Goal: Task Accomplishment & Management: Use online tool/utility

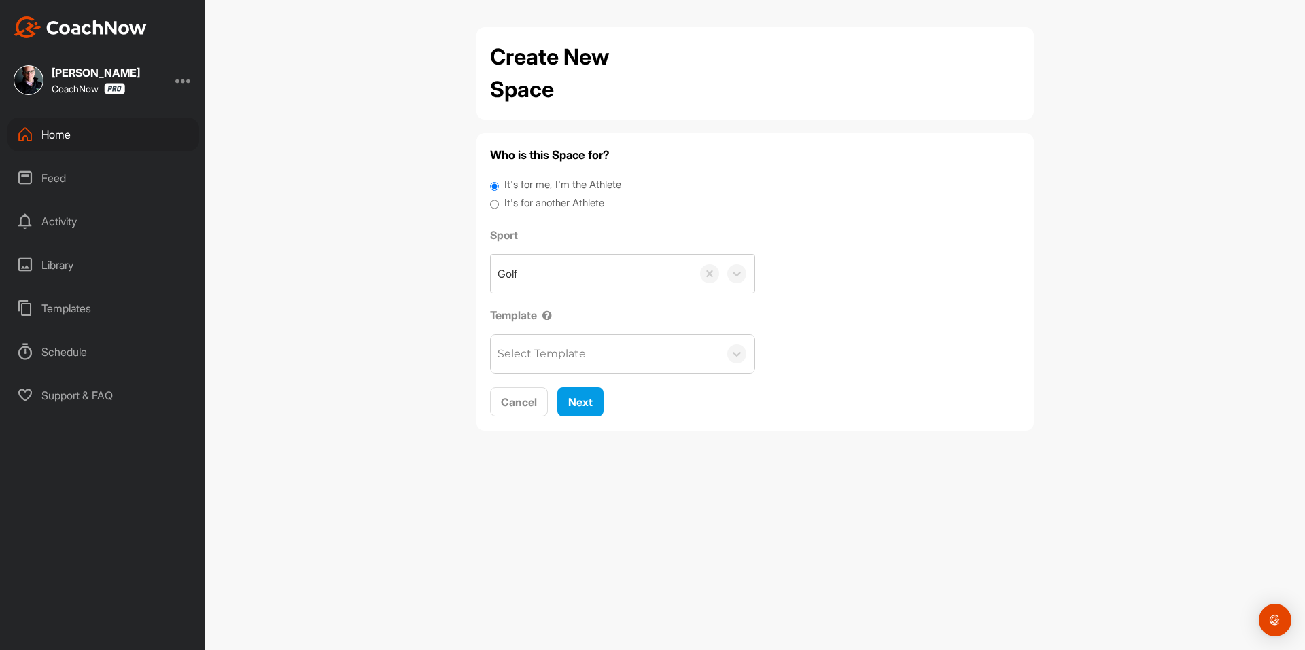
click at [529, 196] on label "It's for another Athlete" at bounding box center [554, 204] width 100 height 16
click at [499, 196] on input "It's for another Athlete" at bounding box center [494, 205] width 9 height 18
radio input "true"
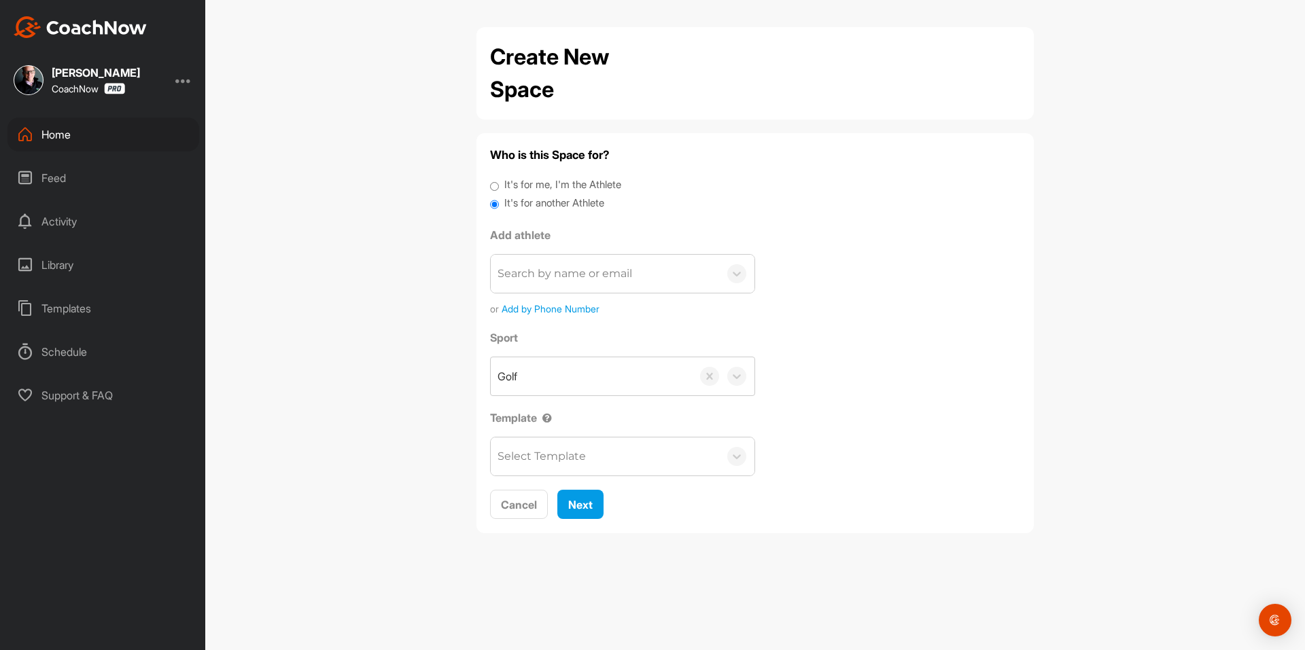
click at [528, 197] on label "It's for another Athlete" at bounding box center [554, 204] width 100 height 16
click at [499, 197] on input "It's for another Athlete" at bounding box center [494, 205] width 9 height 18
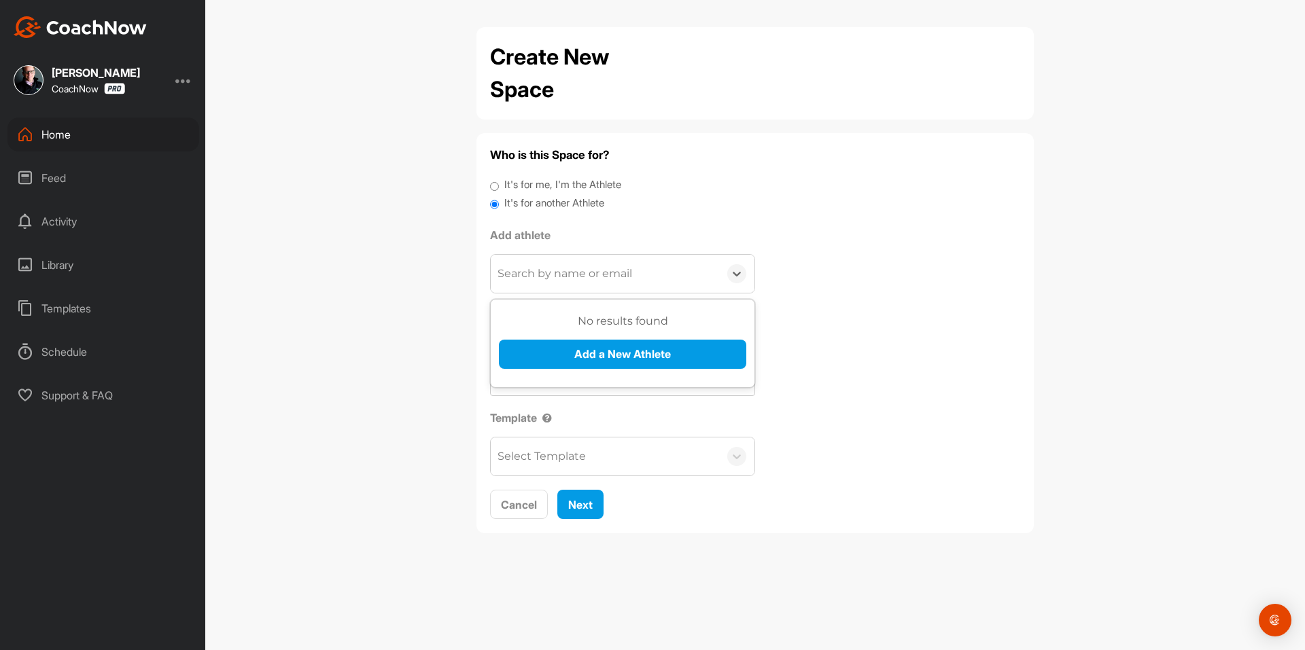
click at [561, 260] on div "Search by name or email" at bounding box center [605, 274] width 228 height 38
paste input "[EMAIL_ADDRESS][DOMAIN_NAME]"
type input "[EMAIL_ADDRESS][DOMAIN_NAME]"
click at [585, 348] on button "Add a New Athlete" at bounding box center [622, 354] width 247 height 29
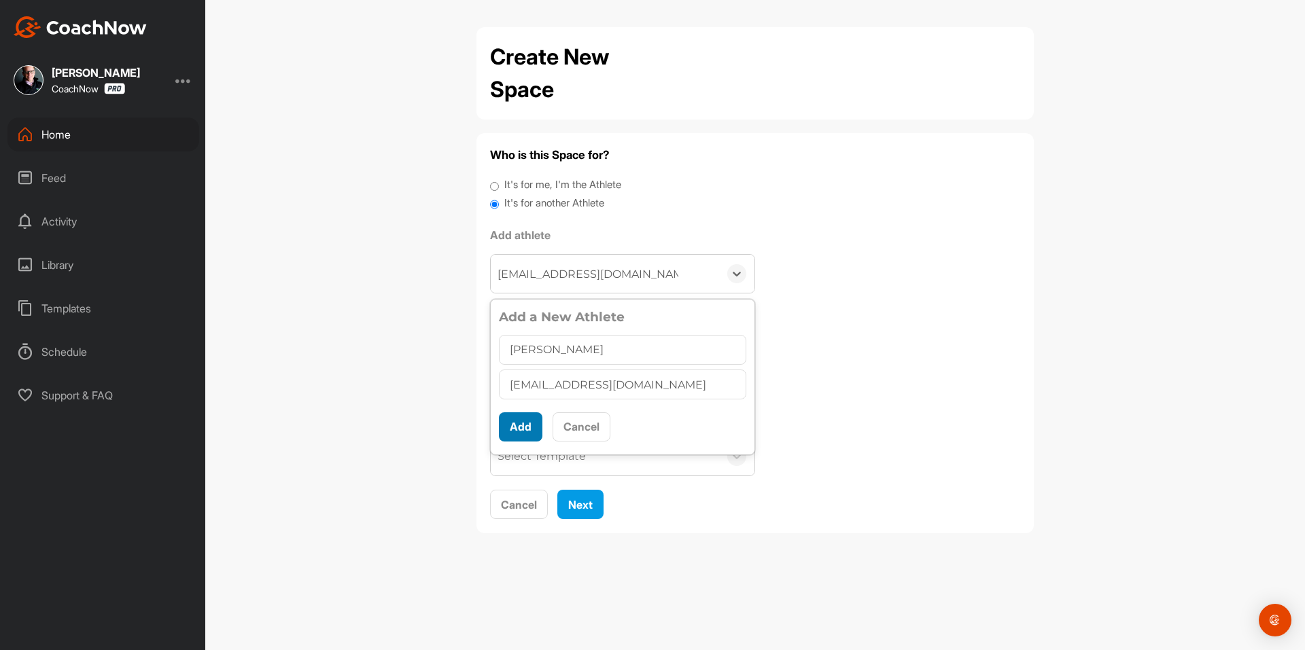
type input "[PERSON_NAME]"
click at [516, 429] on button "Add" at bounding box center [520, 426] width 43 height 29
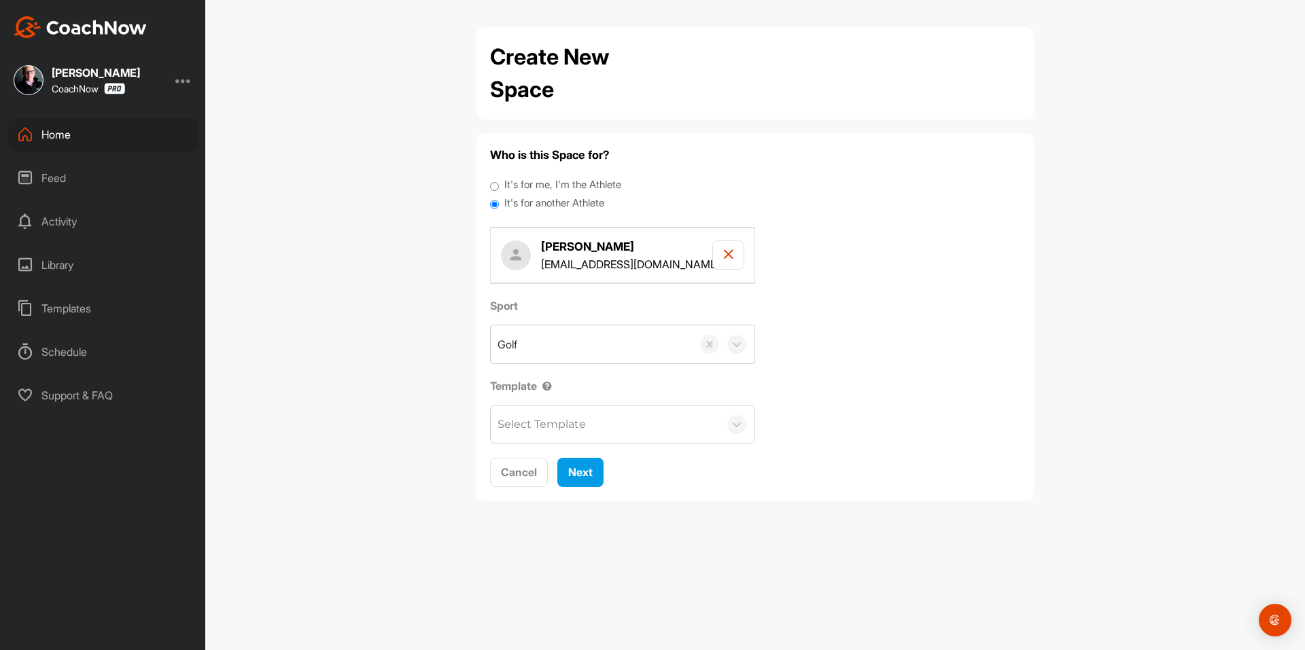
click at [533, 430] on div "Select Template" at bounding box center [541, 425] width 88 height 16
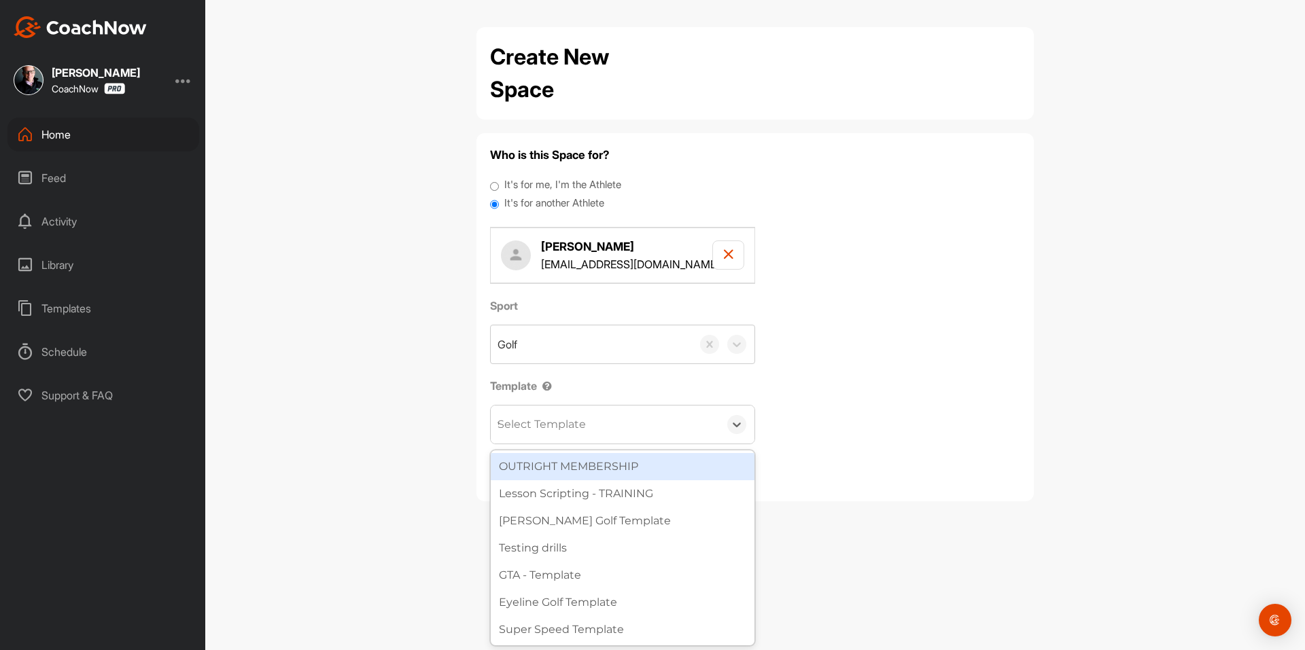
type input "wa"
click at [596, 461] on div "[PERSON_NAME] Golf Template" at bounding box center [623, 466] width 264 height 27
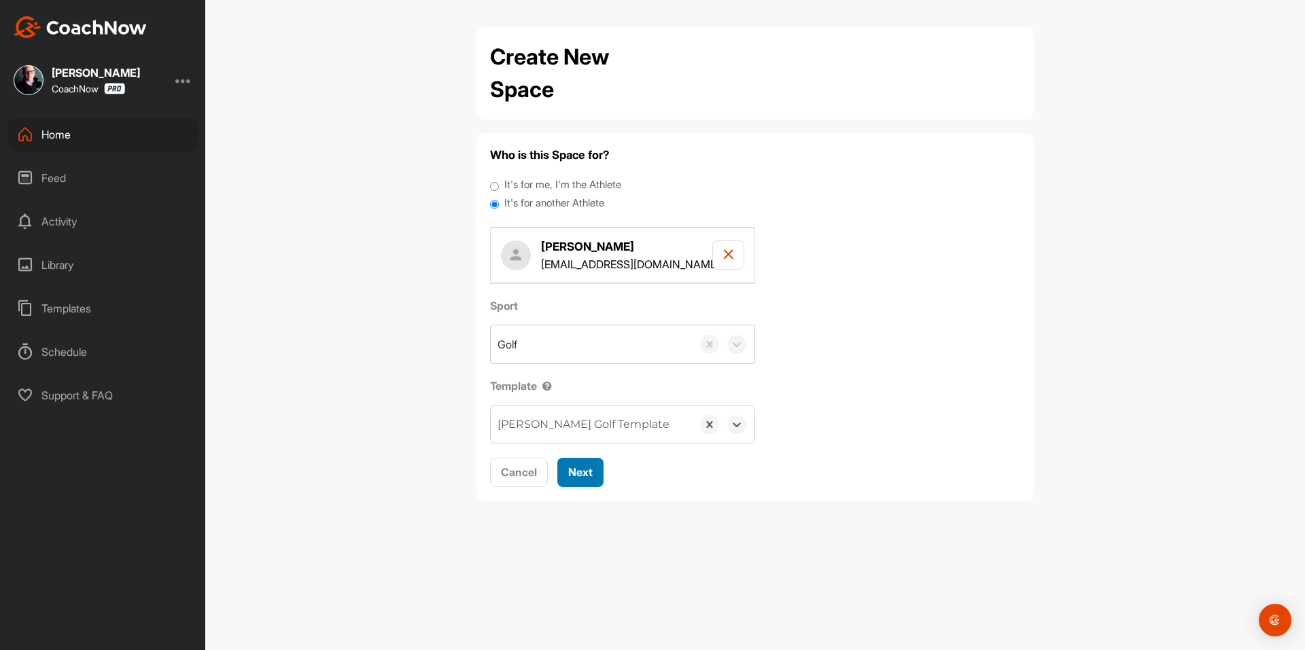
drag, startPoint x: 595, startPoint y: 466, endPoint x: 589, endPoint y: 398, distance: 68.2
click at [595, 466] on button "Next" at bounding box center [580, 472] width 46 height 29
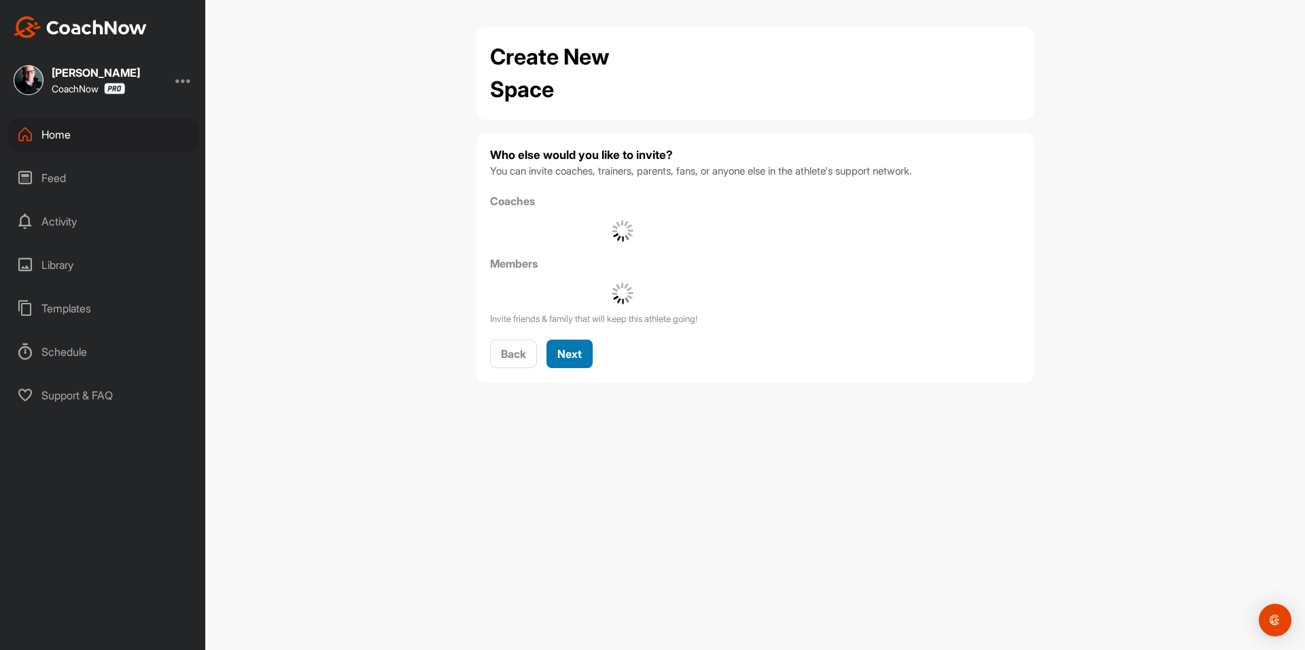
click at [586, 359] on button "Next" at bounding box center [569, 354] width 46 height 29
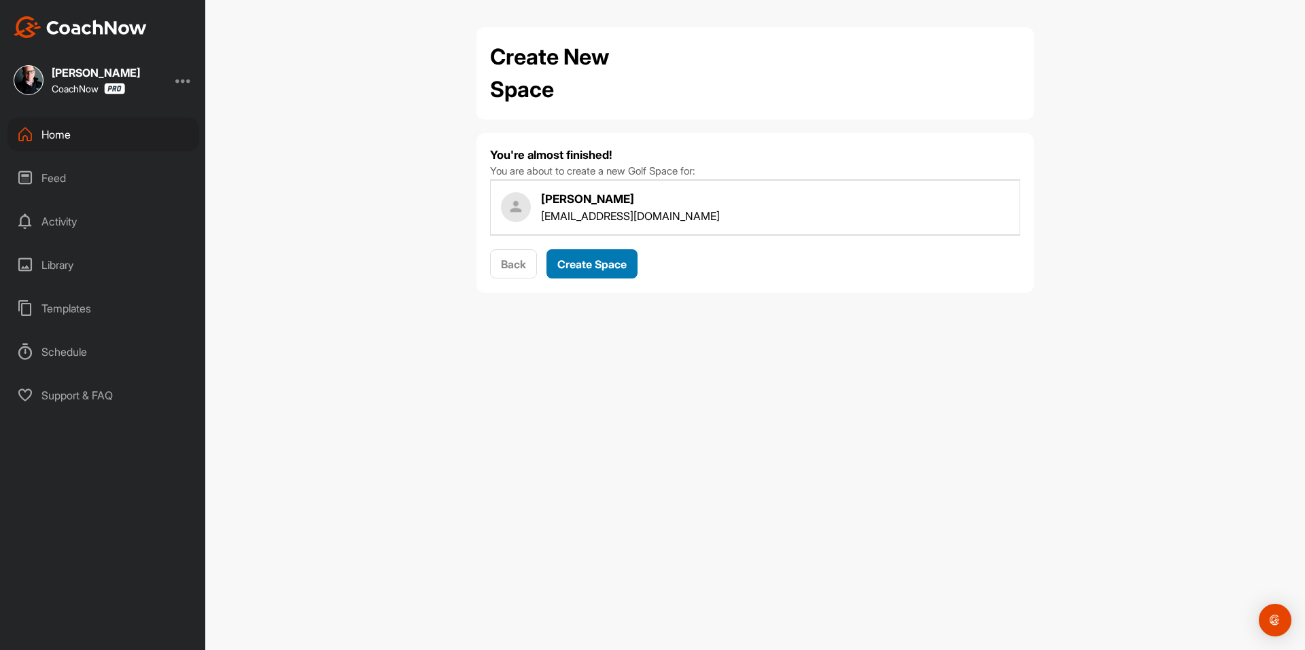
click at [598, 271] on div "Create Space" at bounding box center [591, 264] width 69 height 16
